Goal: Information Seeking & Learning: Check status

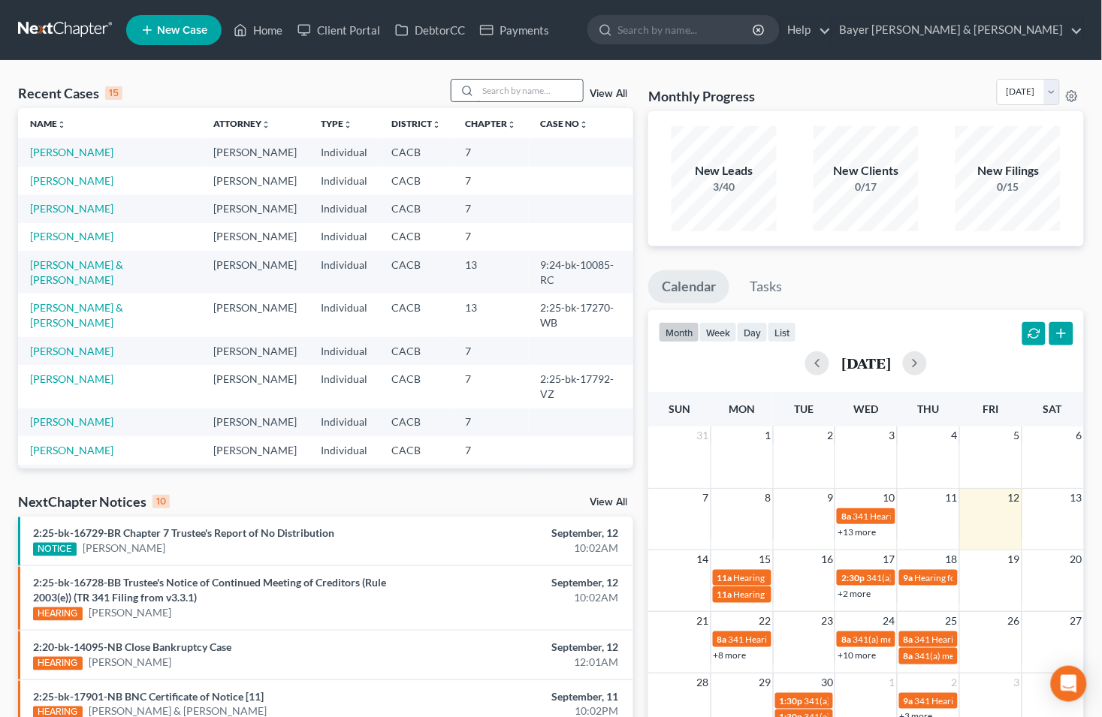
click at [493, 91] on input "search" at bounding box center [530, 91] width 105 height 22
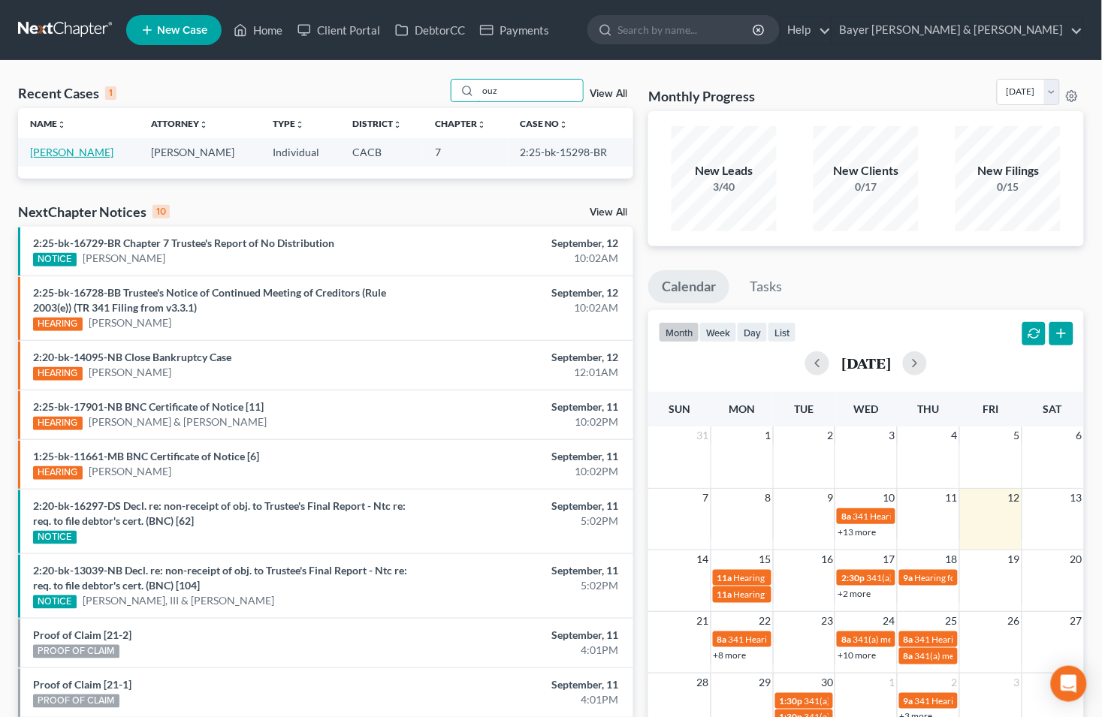
type input "ouz"
click at [106, 155] on link "[PERSON_NAME]" at bounding box center [71, 152] width 83 height 13
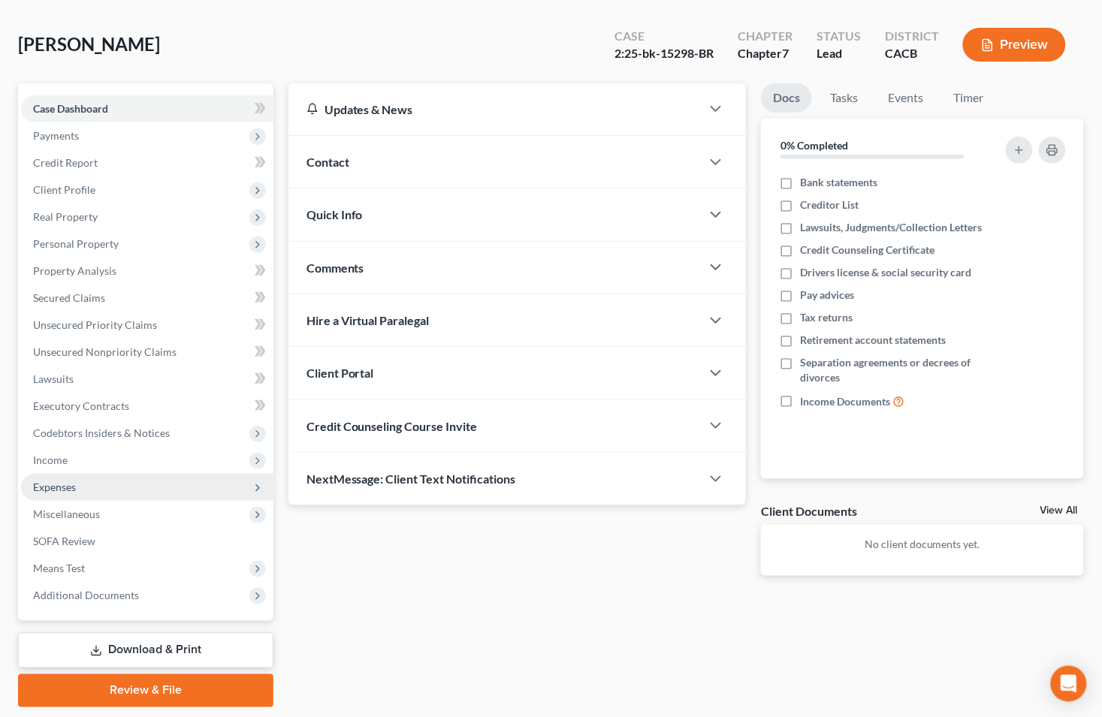
scroll to position [106, 0]
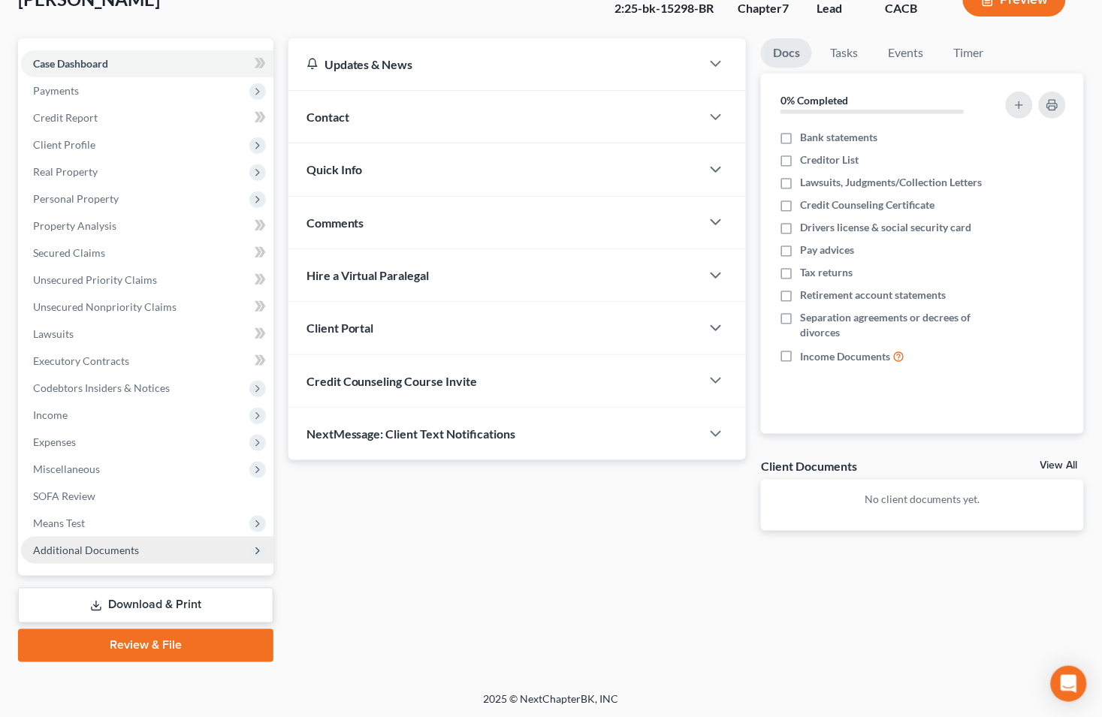
click at [110, 550] on span "Additional Documents" at bounding box center [86, 550] width 106 height 13
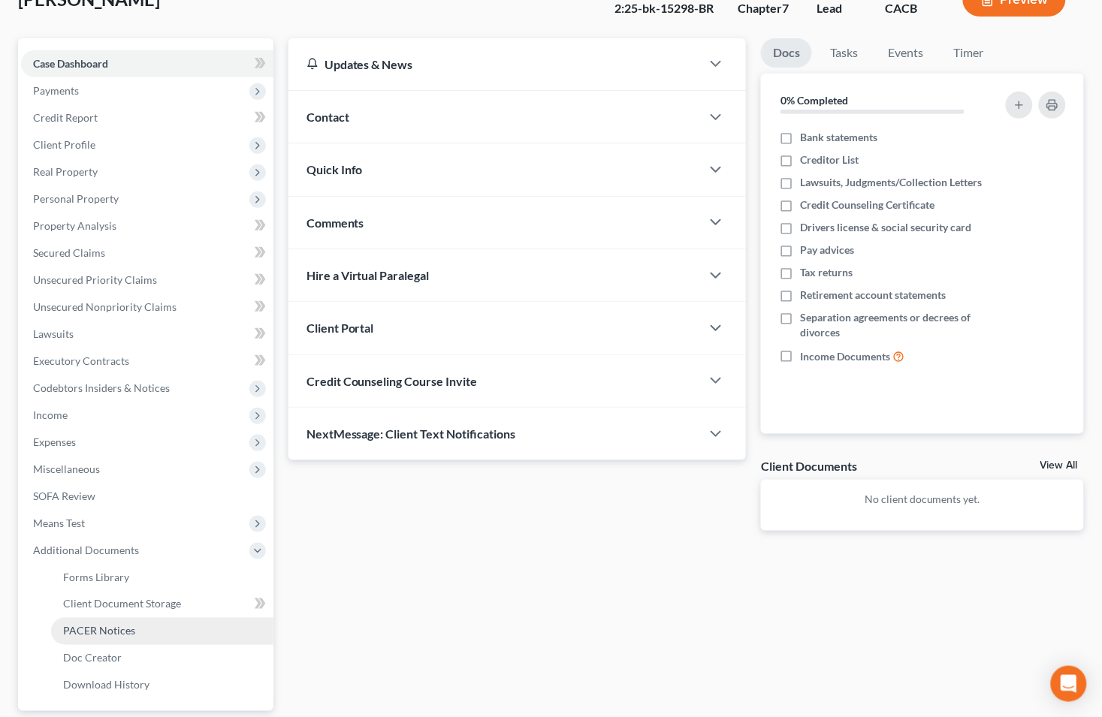
click at [107, 632] on span "PACER Notices" at bounding box center [99, 631] width 72 height 13
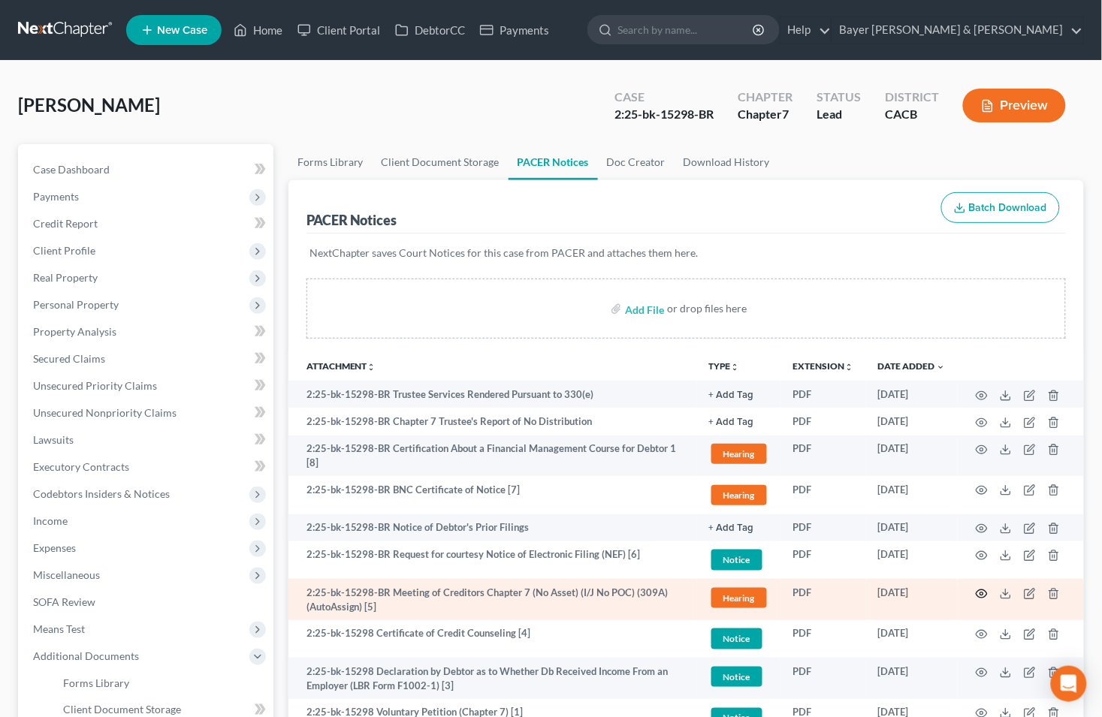
click at [985, 590] on icon "button" at bounding box center [982, 594] width 12 height 12
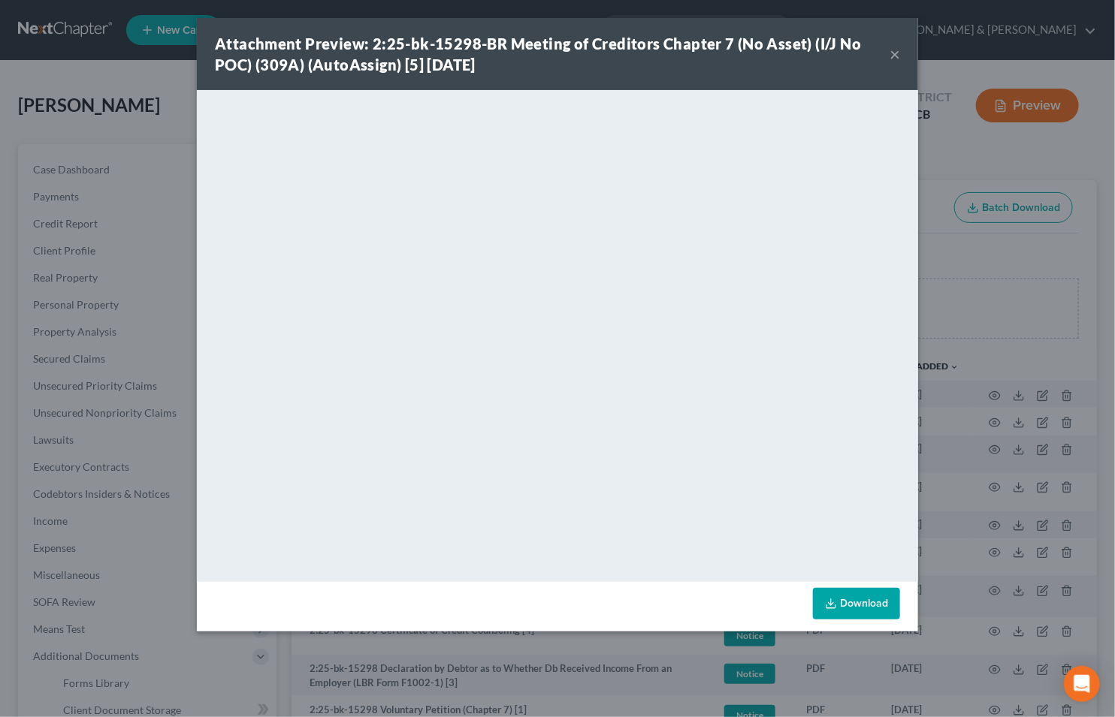
click at [898, 53] on button "×" at bounding box center [894, 54] width 11 height 18
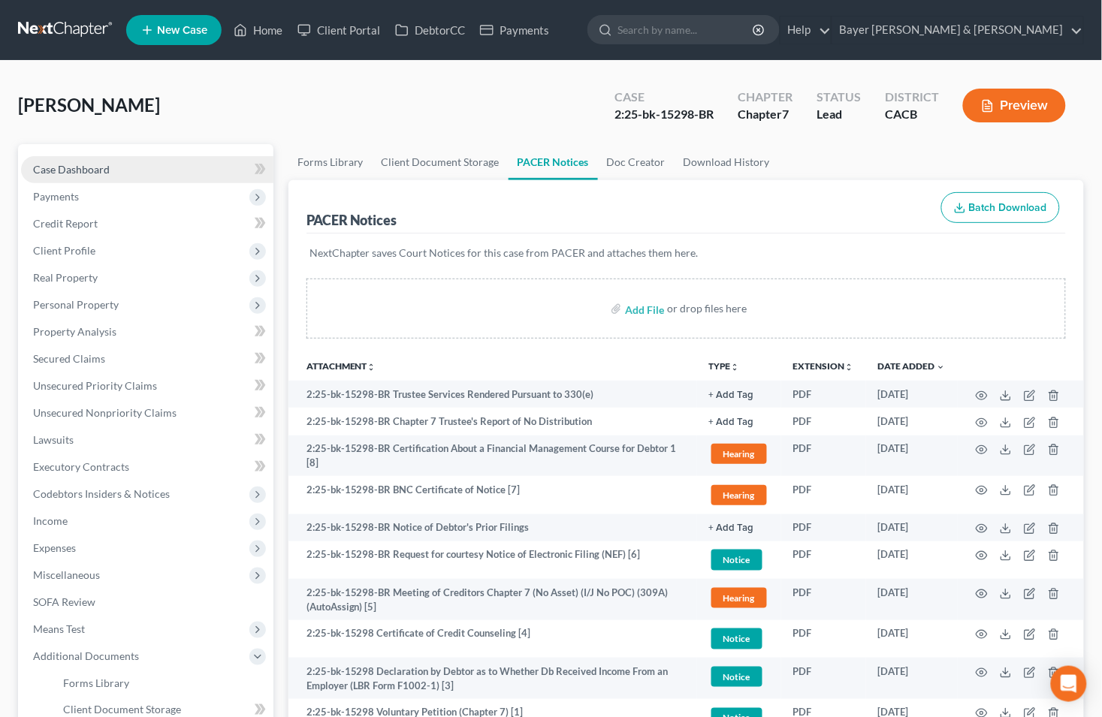
click at [118, 167] on link "Case Dashboard" at bounding box center [147, 169] width 252 height 27
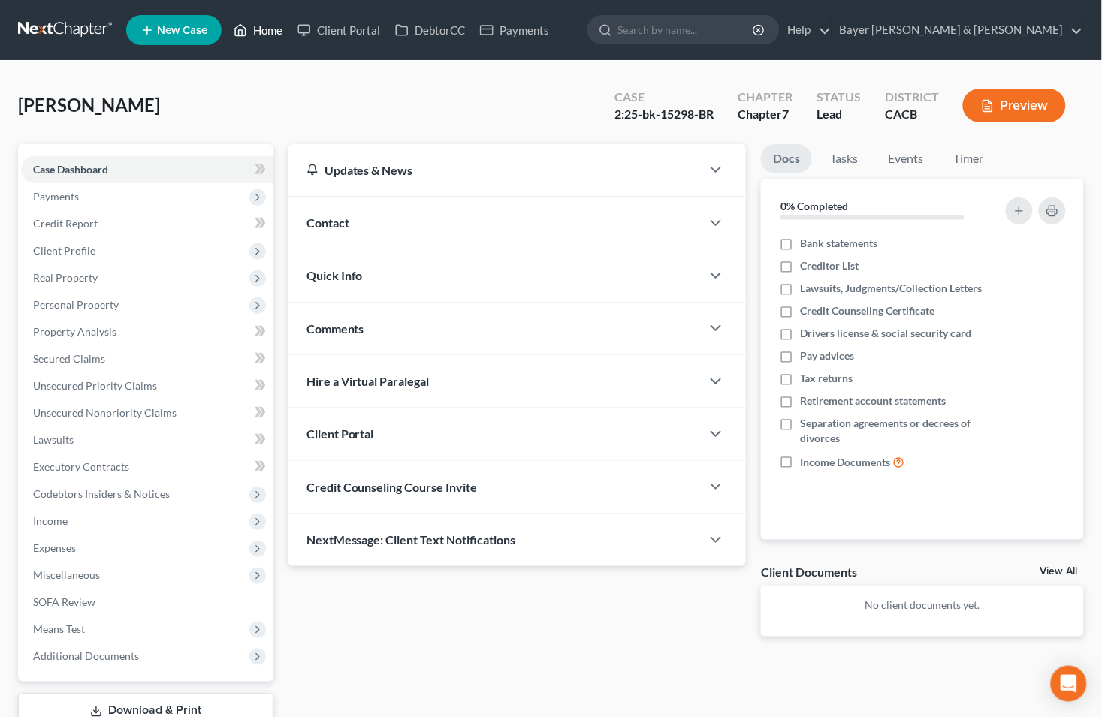
click at [268, 32] on link "Home" at bounding box center [258, 30] width 64 height 27
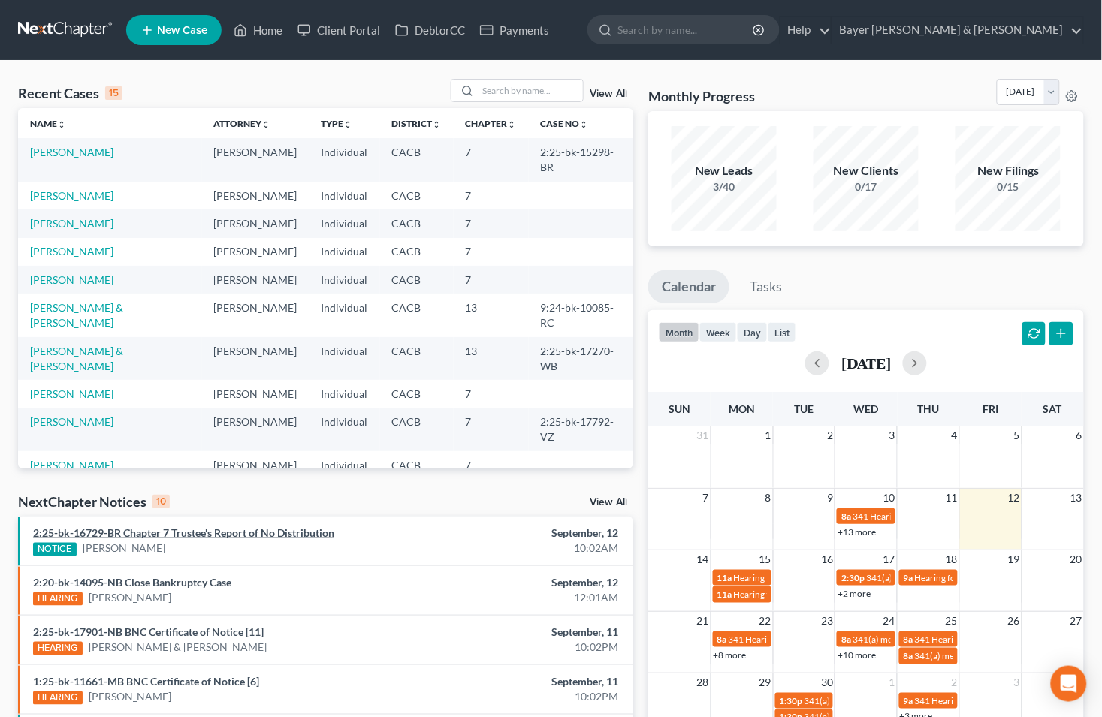
click at [209, 530] on link "2:25-bk-16729-BR Chapter 7 Trustee's Report of No Distribution" at bounding box center [183, 533] width 301 height 13
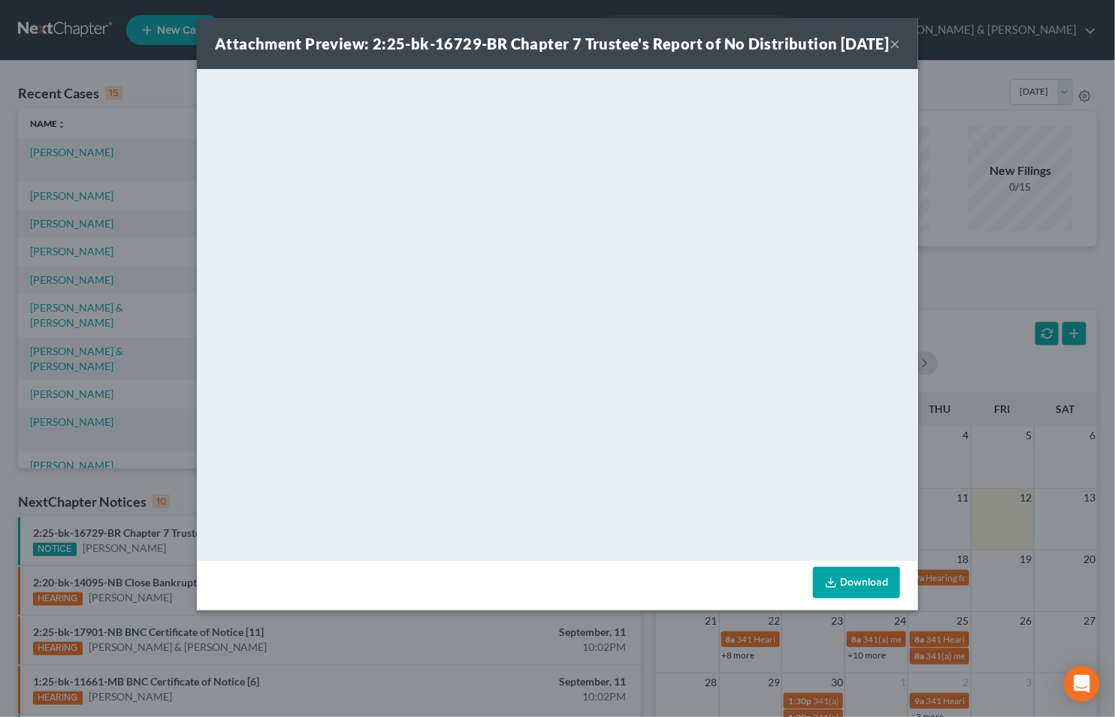
click at [889, 53] on button "×" at bounding box center [894, 44] width 11 height 18
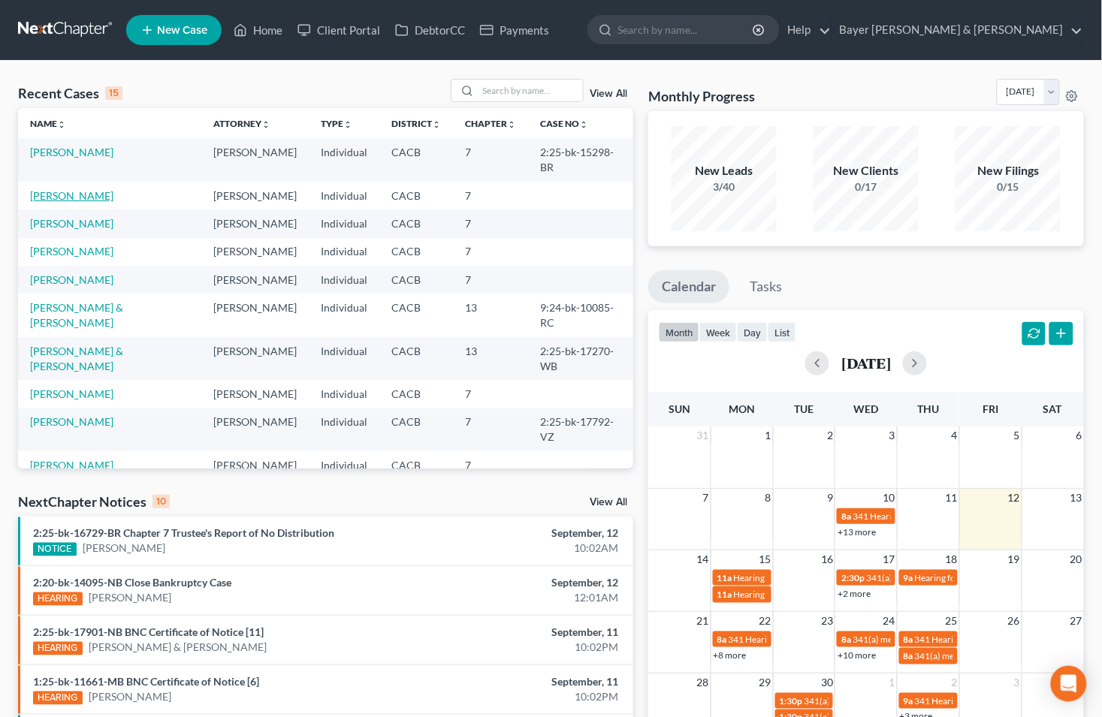
click at [73, 189] on link "[PERSON_NAME]" at bounding box center [71, 195] width 83 height 13
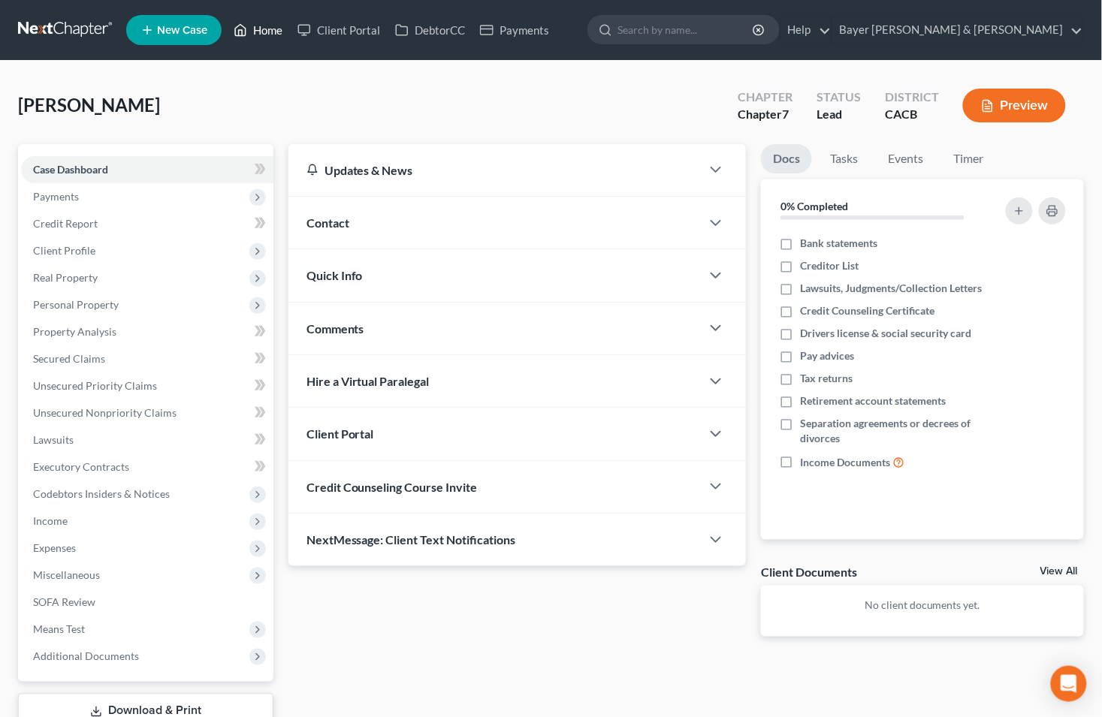
click at [275, 32] on link "Home" at bounding box center [258, 30] width 64 height 27
